Goal: Information Seeking & Learning: Learn about a topic

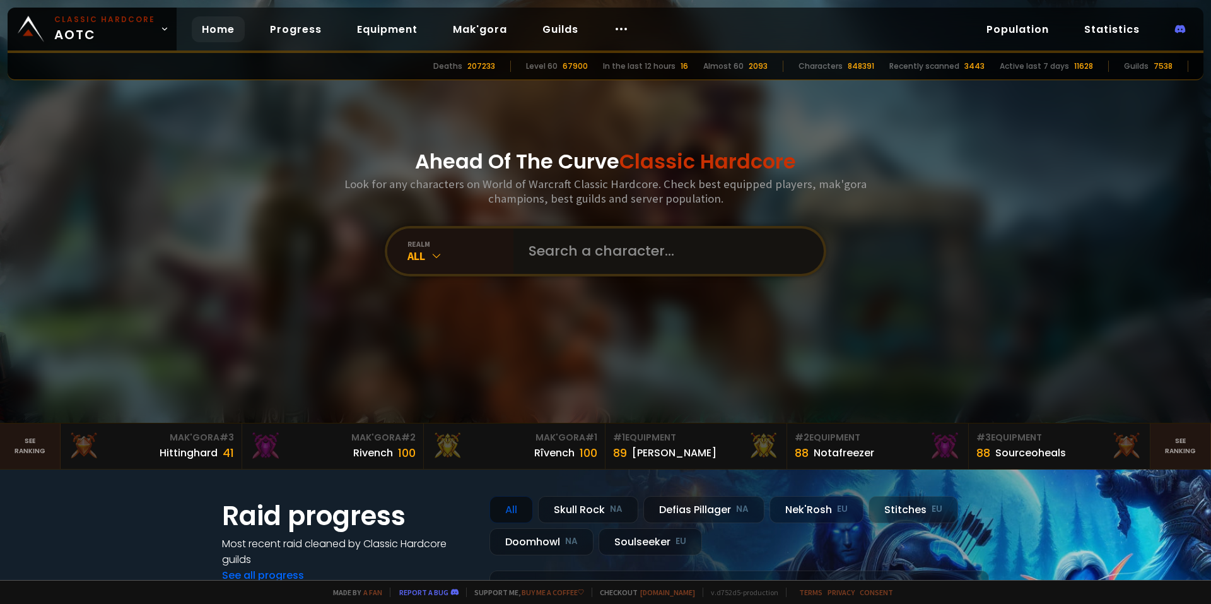
click at [557, 243] on input "text" at bounding box center [665, 250] width 288 height 45
type input "[PERSON_NAME]"
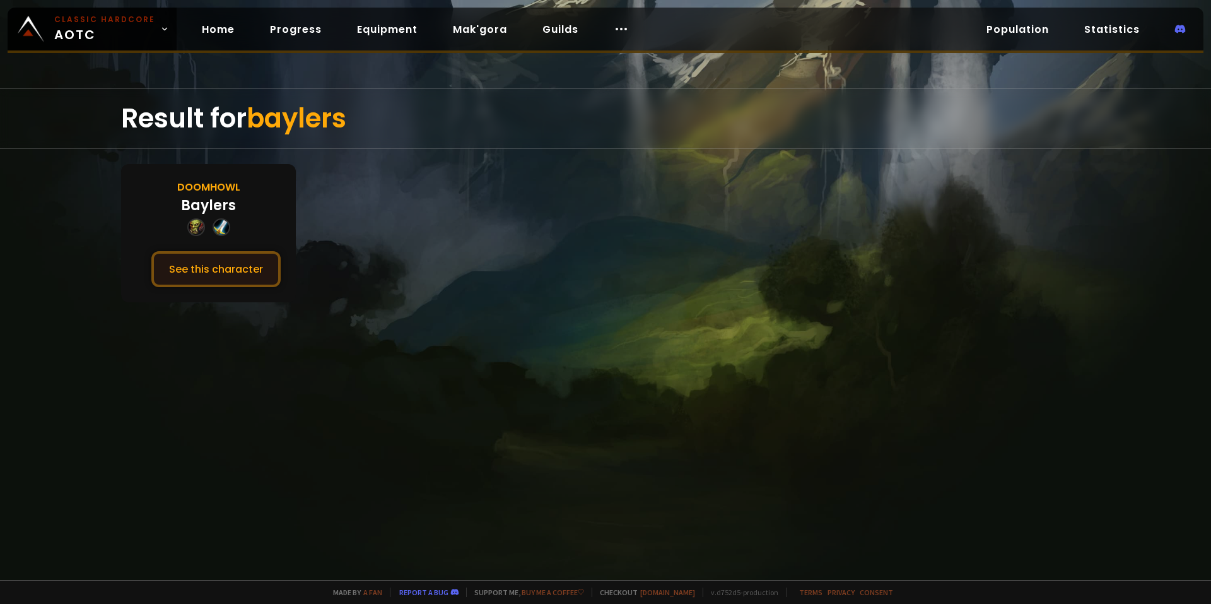
click at [232, 279] on button "See this character" at bounding box center [215, 269] width 129 height 36
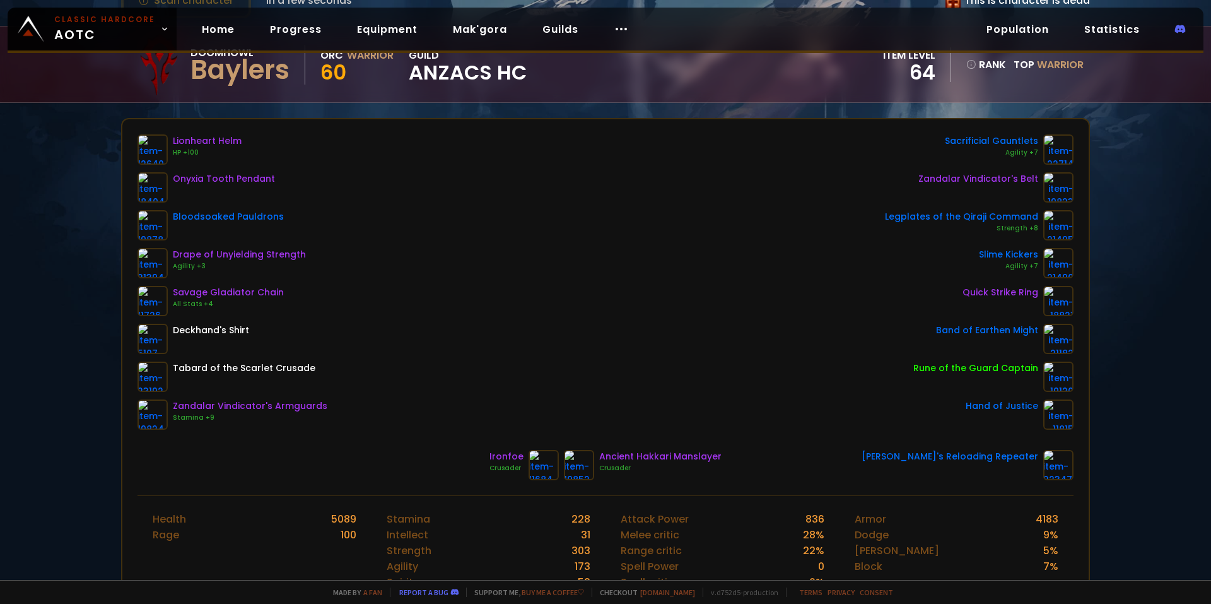
scroll to position [126, 0]
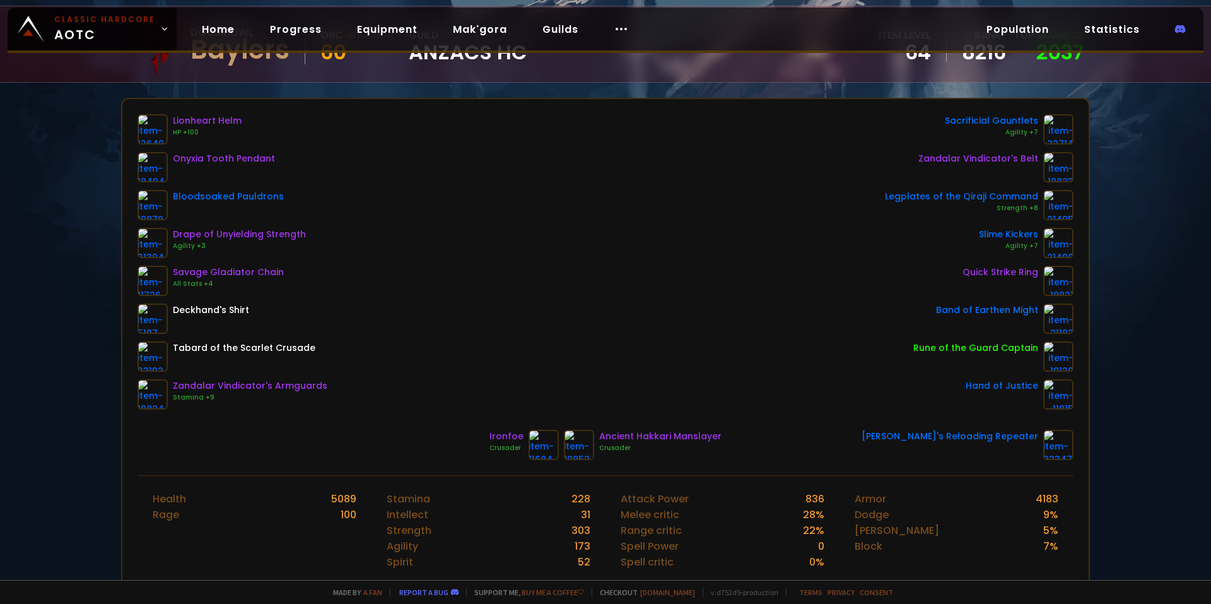
drag, startPoint x: 543, startPoint y: 260, endPoint x: 987, endPoint y: 252, distance: 443.6
drag, startPoint x: 512, startPoint y: 438, endPoint x: 493, endPoint y: 438, distance: 18.9
click at [497, 438] on div "Ironfoe" at bounding box center [507, 436] width 34 height 13
click at [493, 438] on div "Ironfoe" at bounding box center [507, 436] width 34 height 13
drag, startPoint x: 638, startPoint y: 432, endPoint x: 691, endPoint y: 438, distance: 54.1
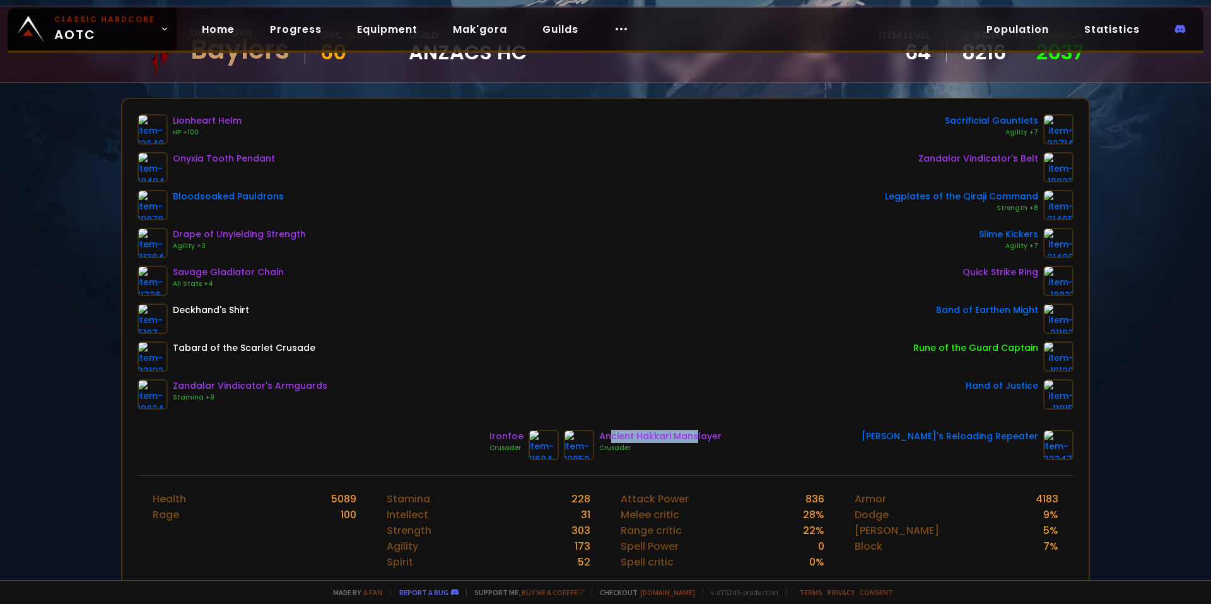
click at [691, 438] on div "Ancient Hakkari Manslayer" at bounding box center [660, 436] width 122 height 13
drag, startPoint x: 942, startPoint y: 344, endPoint x: 1018, endPoint y: 348, distance: 76.4
click at [1004, 347] on div "Rune of the Guard Captain" at bounding box center [976, 347] width 125 height 13
click at [1020, 349] on div "Rune of the Guard Captain" at bounding box center [976, 347] width 125 height 13
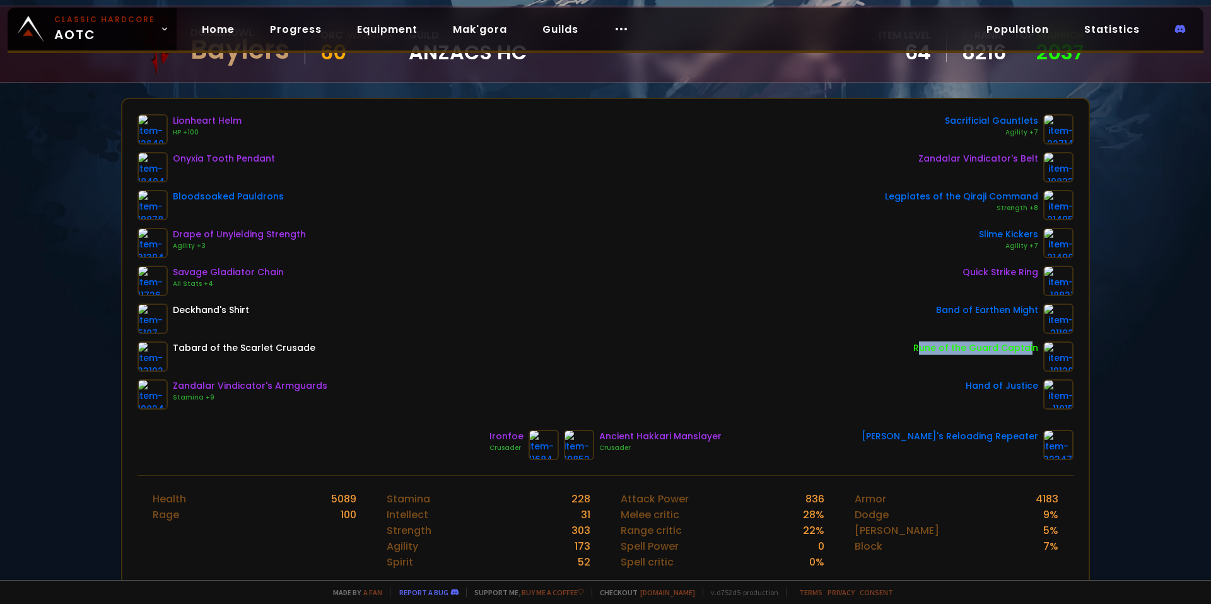
drag, startPoint x: 1025, startPoint y: 349, endPoint x: 918, endPoint y: 355, distance: 106.8
click at [918, 355] on div "Rune of the Guard Captain" at bounding box center [976, 356] width 125 height 30
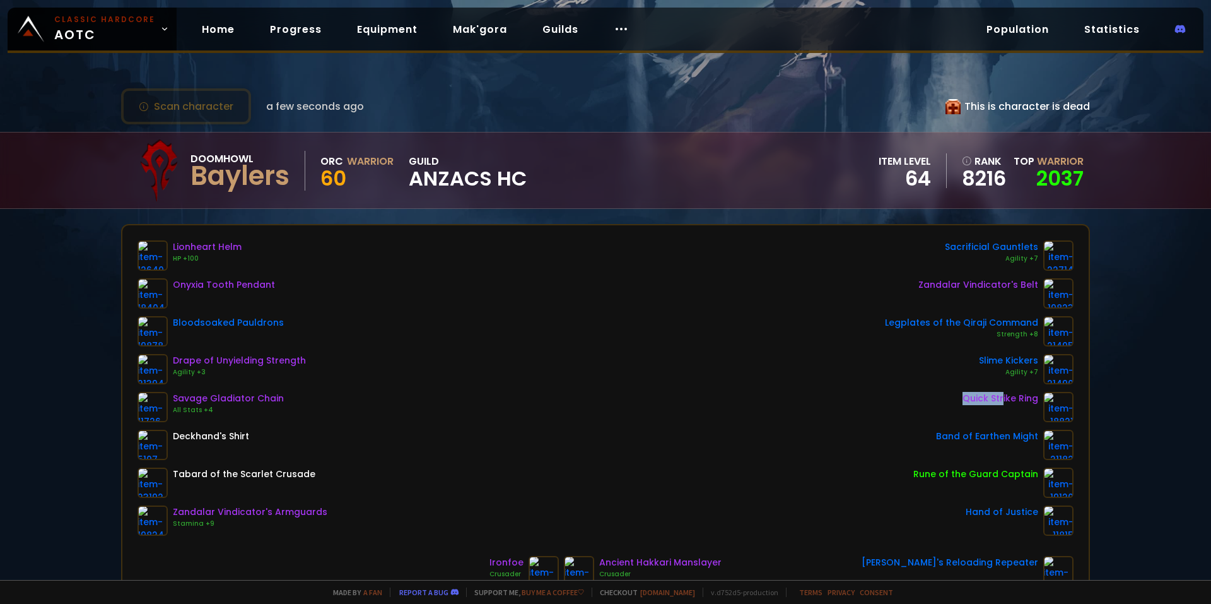
drag, startPoint x: 956, startPoint y: 399, endPoint x: 996, endPoint y: 395, distance: 39.9
click at [996, 395] on div "Quick Strike Ring" at bounding box center [1001, 398] width 76 height 13
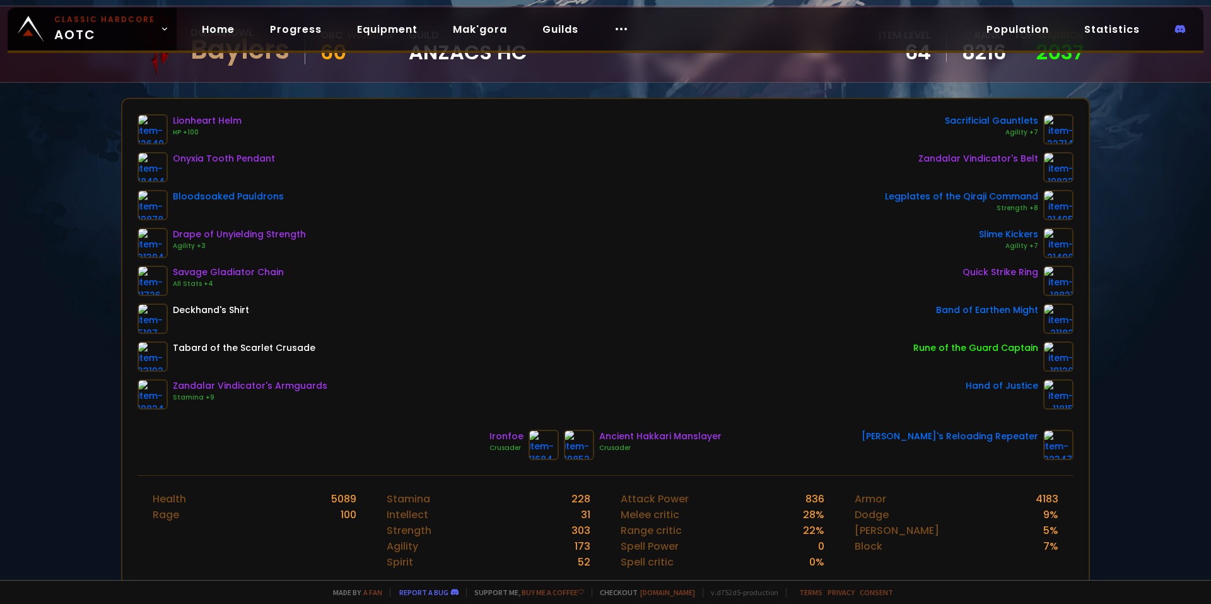
drag, startPoint x: 261, startPoint y: 232, endPoint x: 278, endPoint y: 231, distance: 17.0
click at [278, 231] on div "Drape of Unyielding Strength" at bounding box center [239, 234] width 133 height 13
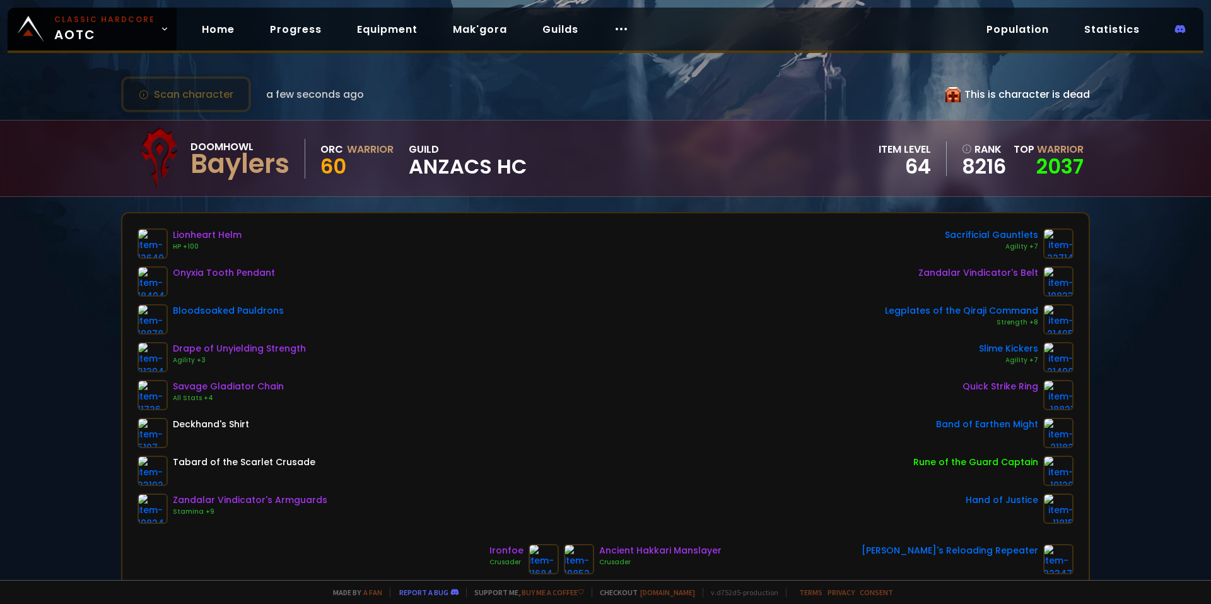
scroll to position [0, 0]
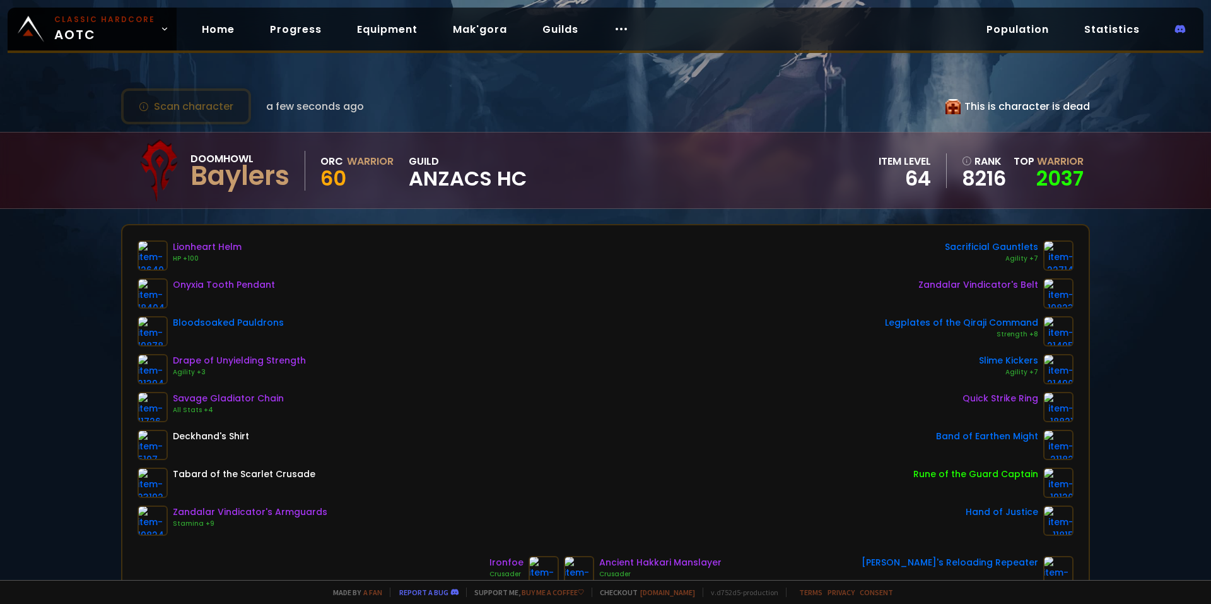
drag, startPoint x: 568, startPoint y: 240, endPoint x: 982, endPoint y: 219, distance: 414.4
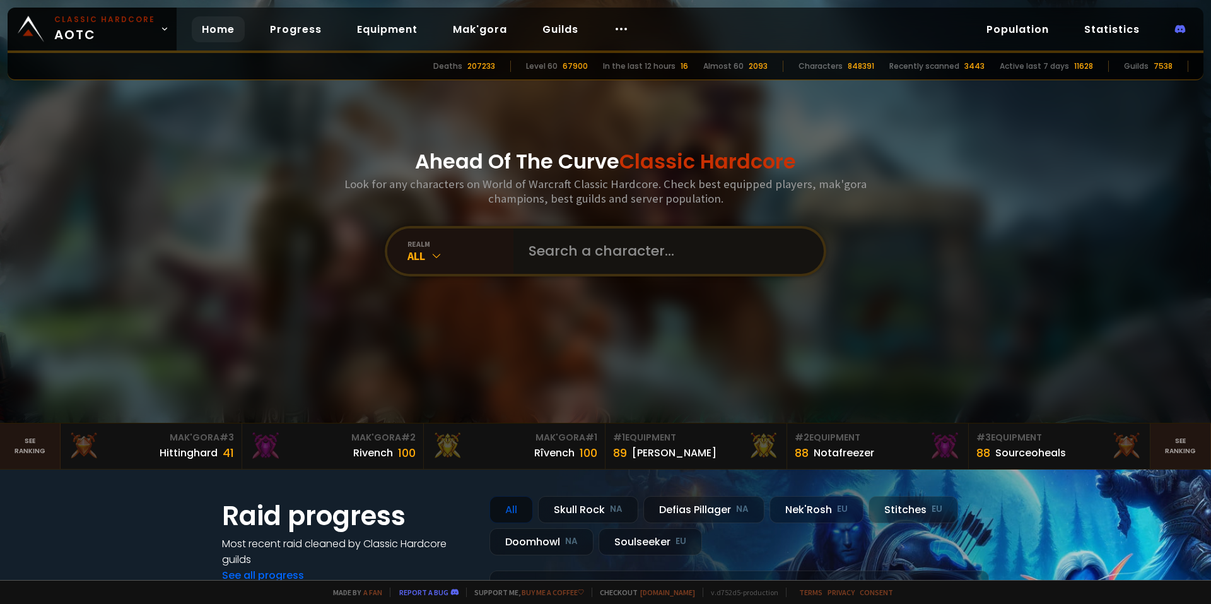
click at [611, 241] on input "text" at bounding box center [665, 250] width 288 height 45
type input "doomou"
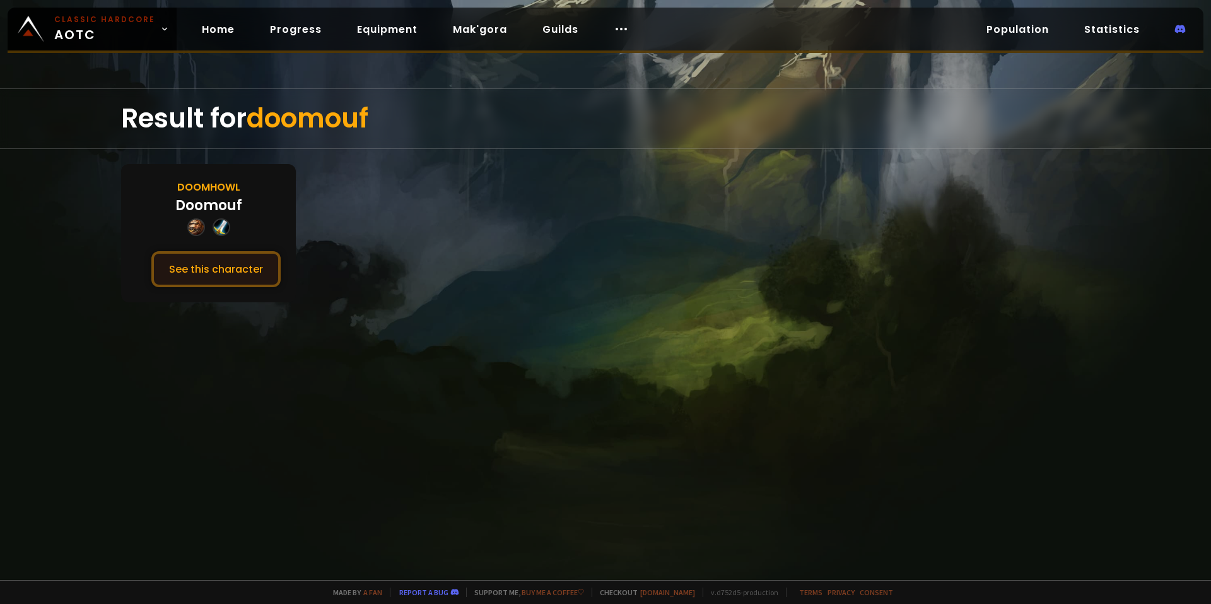
click at [264, 265] on button "See this character" at bounding box center [215, 269] width 129 height 36
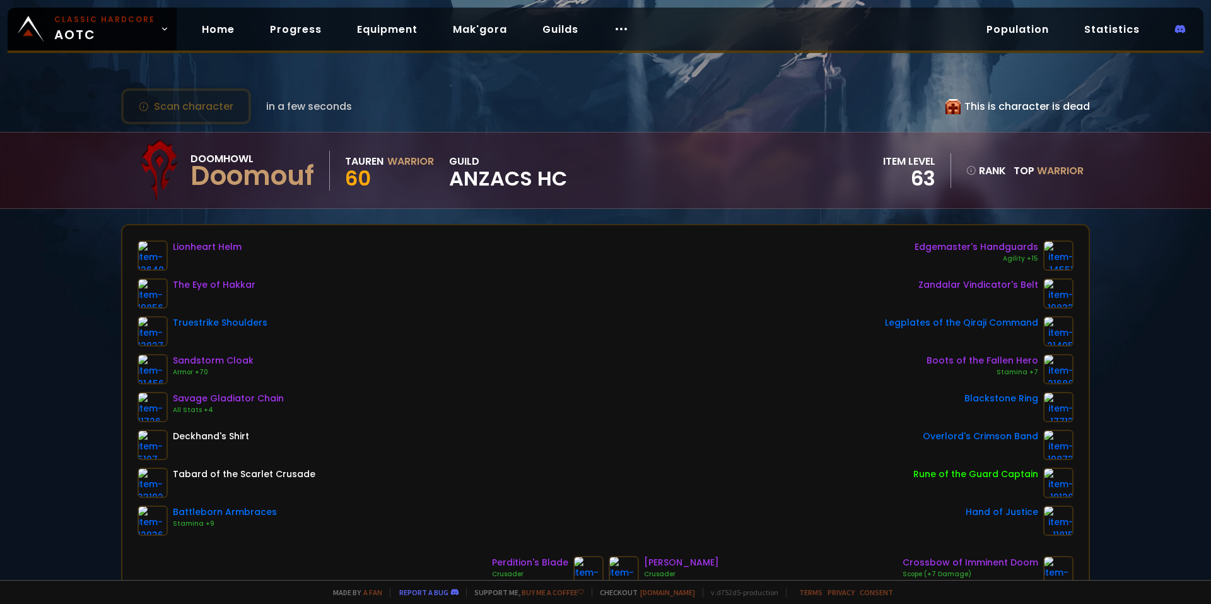
scroll to position [63, 0]
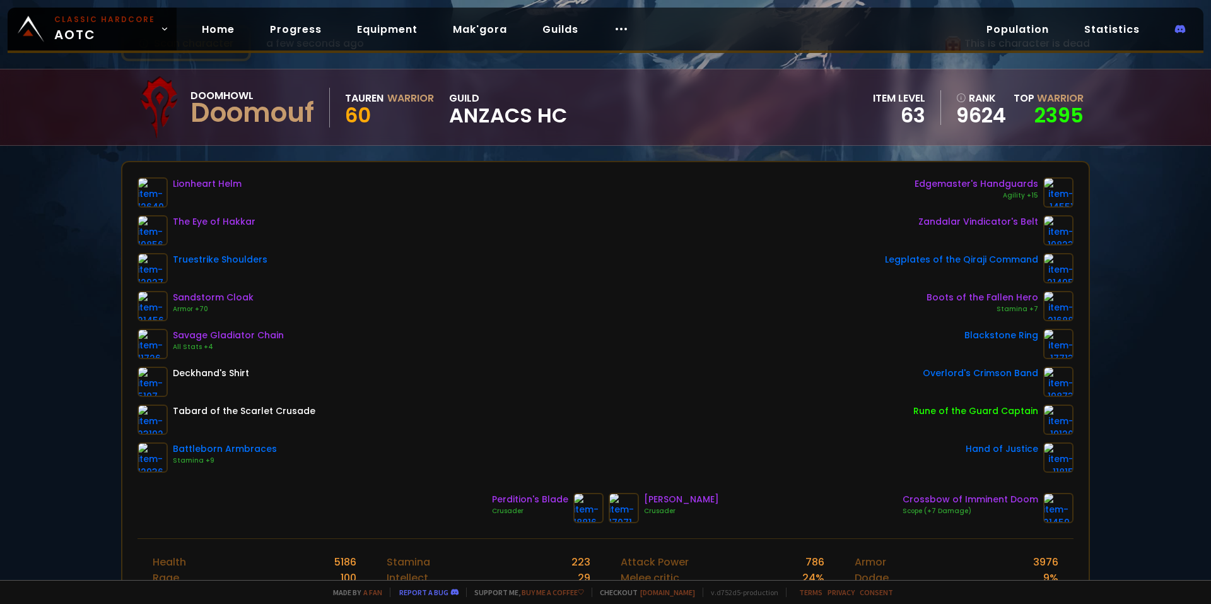
drag, startPoint x: 413, startPoint y: 233, endPoint x: 826, endPoint y: 464, distance: 472.8
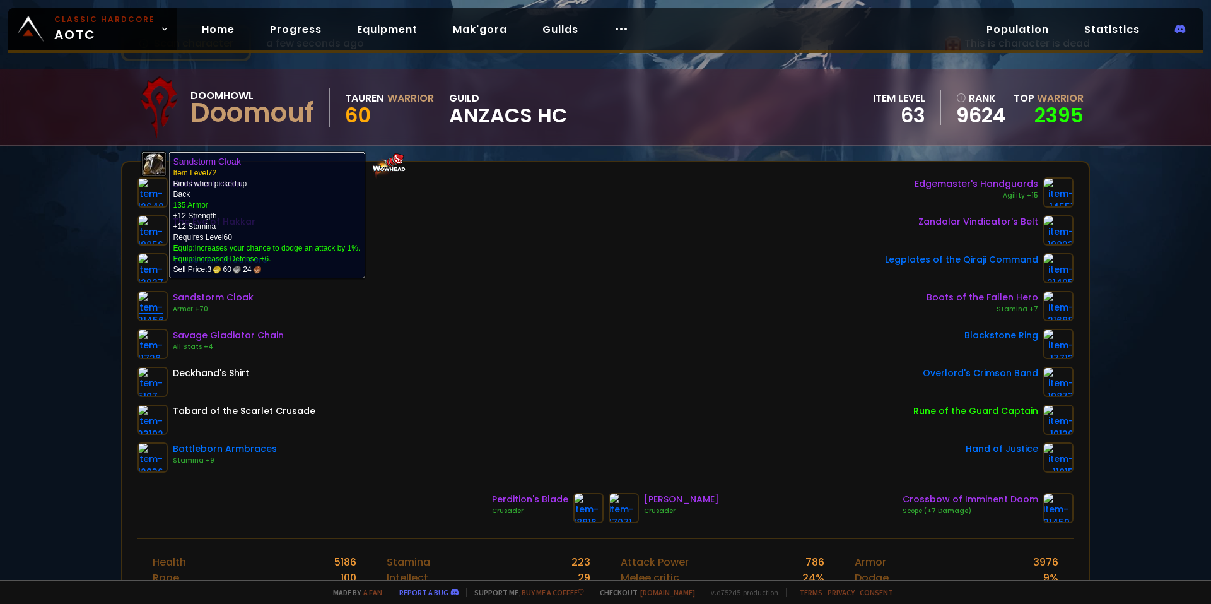
drag, startPoint x: 158, startPoint y: 322, endPoint x: 153, endPoint y: 307, distance: 15.2
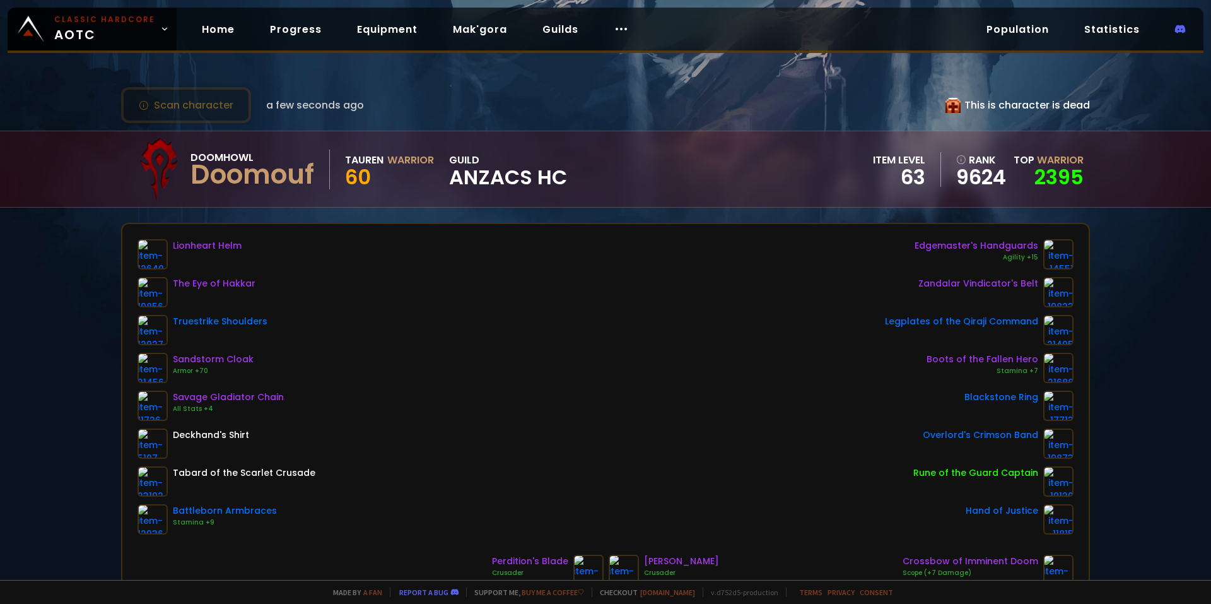
scroll to position [0, 0]
drag, startPoint x: 700, startPoint y: 268, endPoint x: 689, endPoint y: 259, distance: 13.9
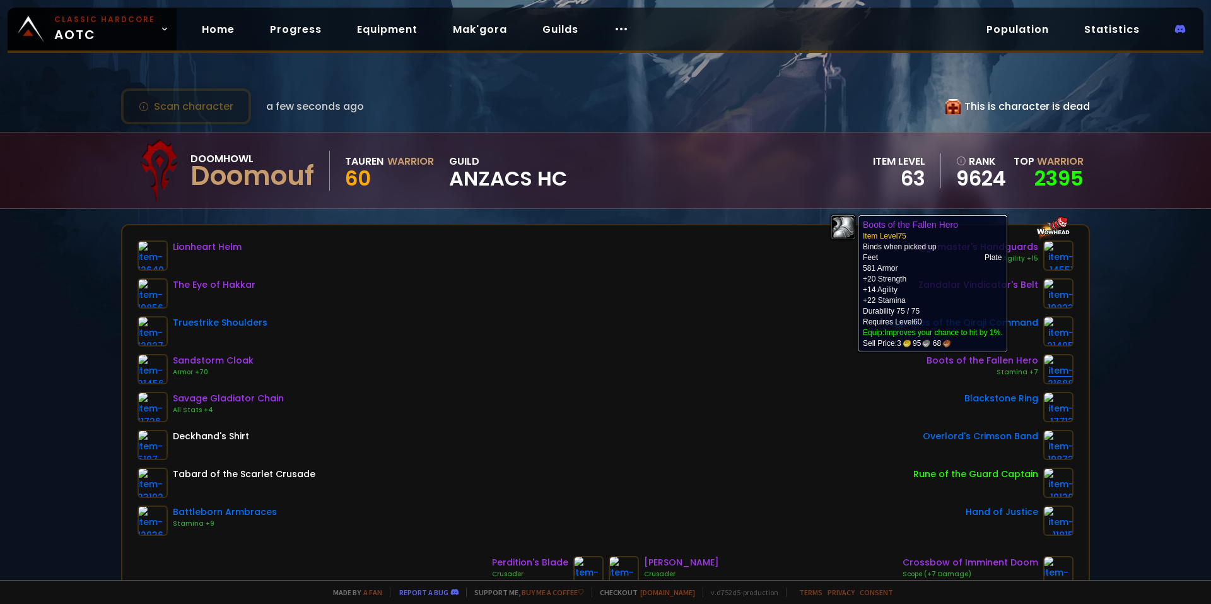
drag, startPoint x: 1028, startPoint y: 344, endPoint x: 1043, endPoint y: 363, distance: 23.4
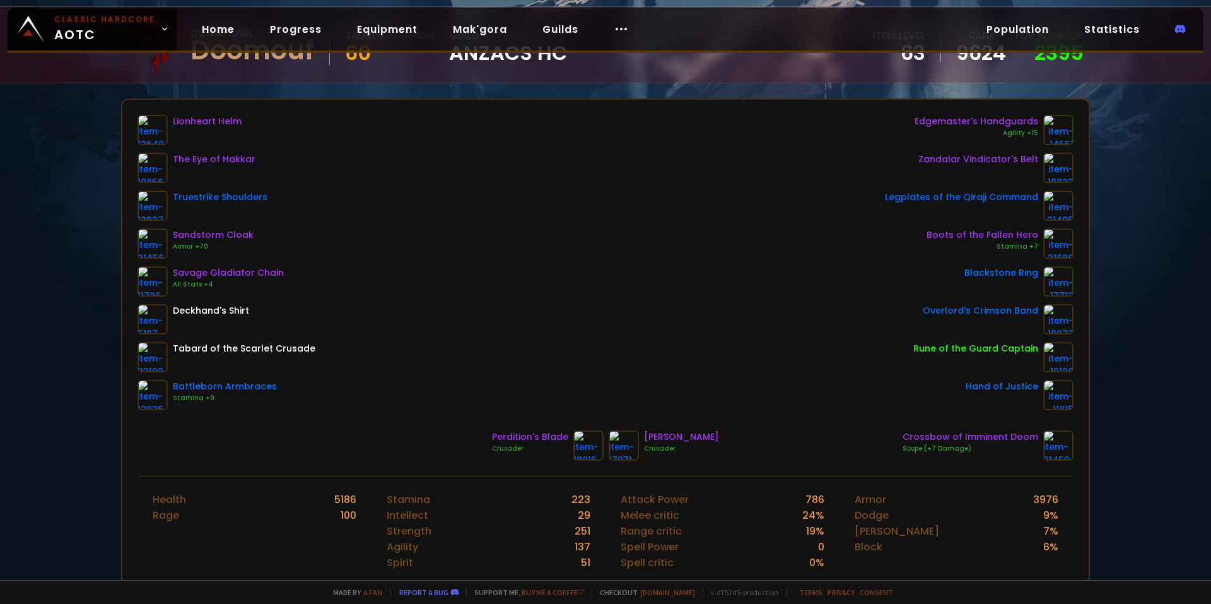
scroll to position [126, 0]
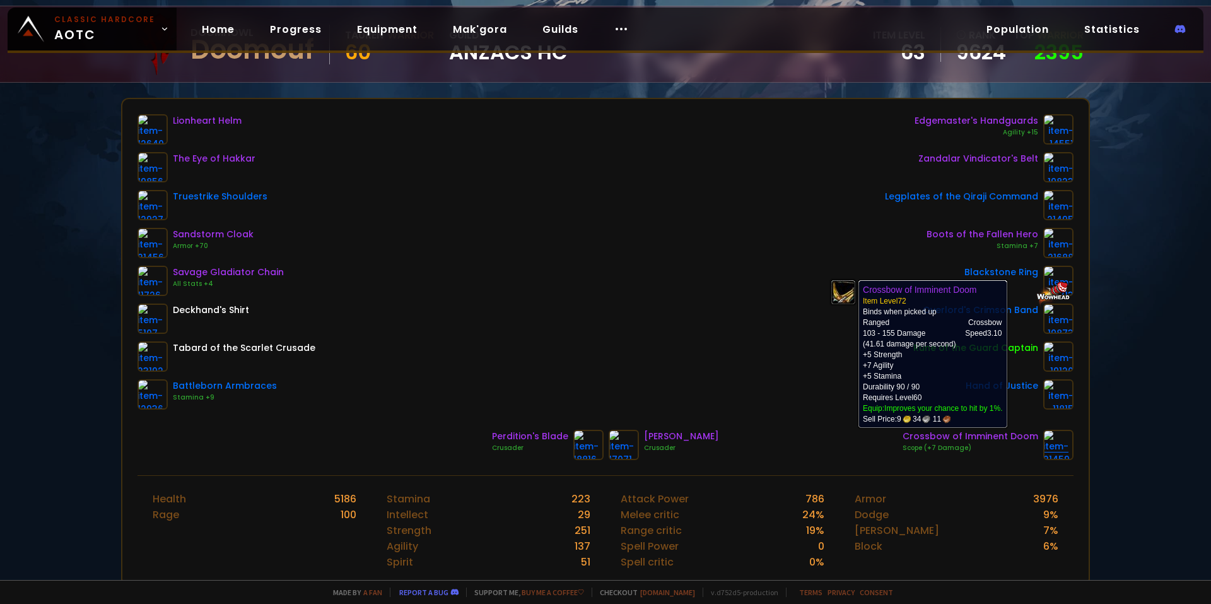
drag, startPoint x: 1056, startPoint y: 435, endPoint x: 1050, endPoint y: 441, distance: 8.0
click at [1050, 441] on img at bounding box center [1059, 445] width 30 height 30
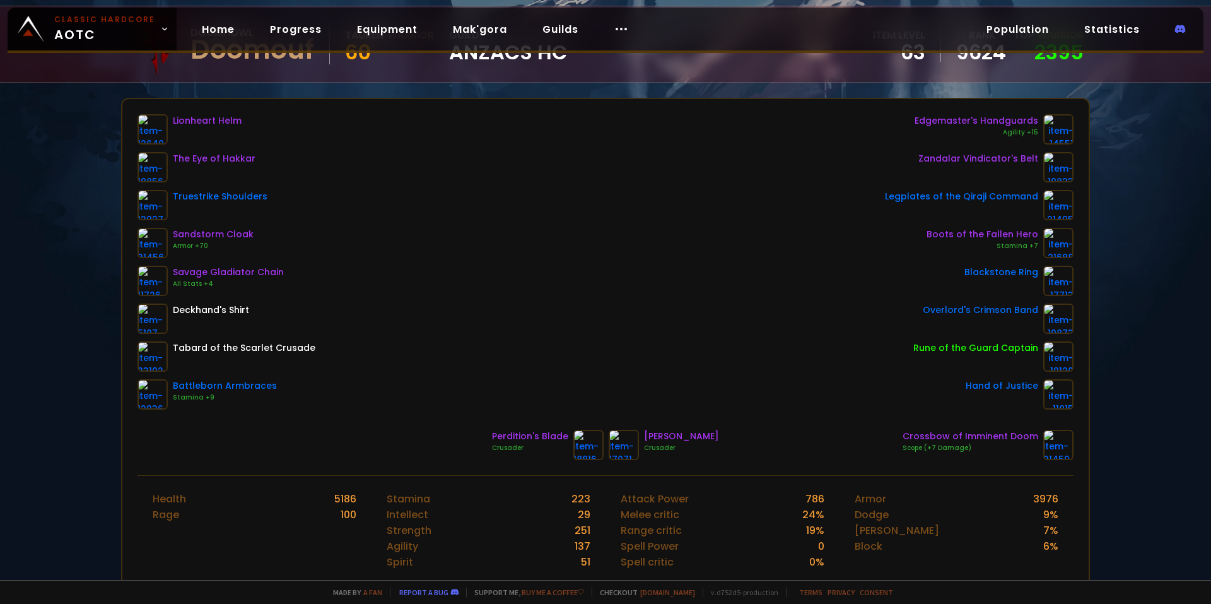
drag, startPoint x: 917, startPoint y: 416, endPoint x: 910, endPoint y: 416, distance: 7.6
drag, startPoint x: 902, startPoint y: 433, endPoint x: 1027, endPoint y: 436, distance: 125.6
click at [1027, 436] on div "Crossbow of Imminent Doom" at bounding box center [971, 436] width 136 height 13
drag, startPoint x: 1027, startPoint y: 436, endPoint x: 791, endPoint y: 0, distance: 495.7
